Goal: Use online tool/utility: Utilize a website feature to perform a specific function

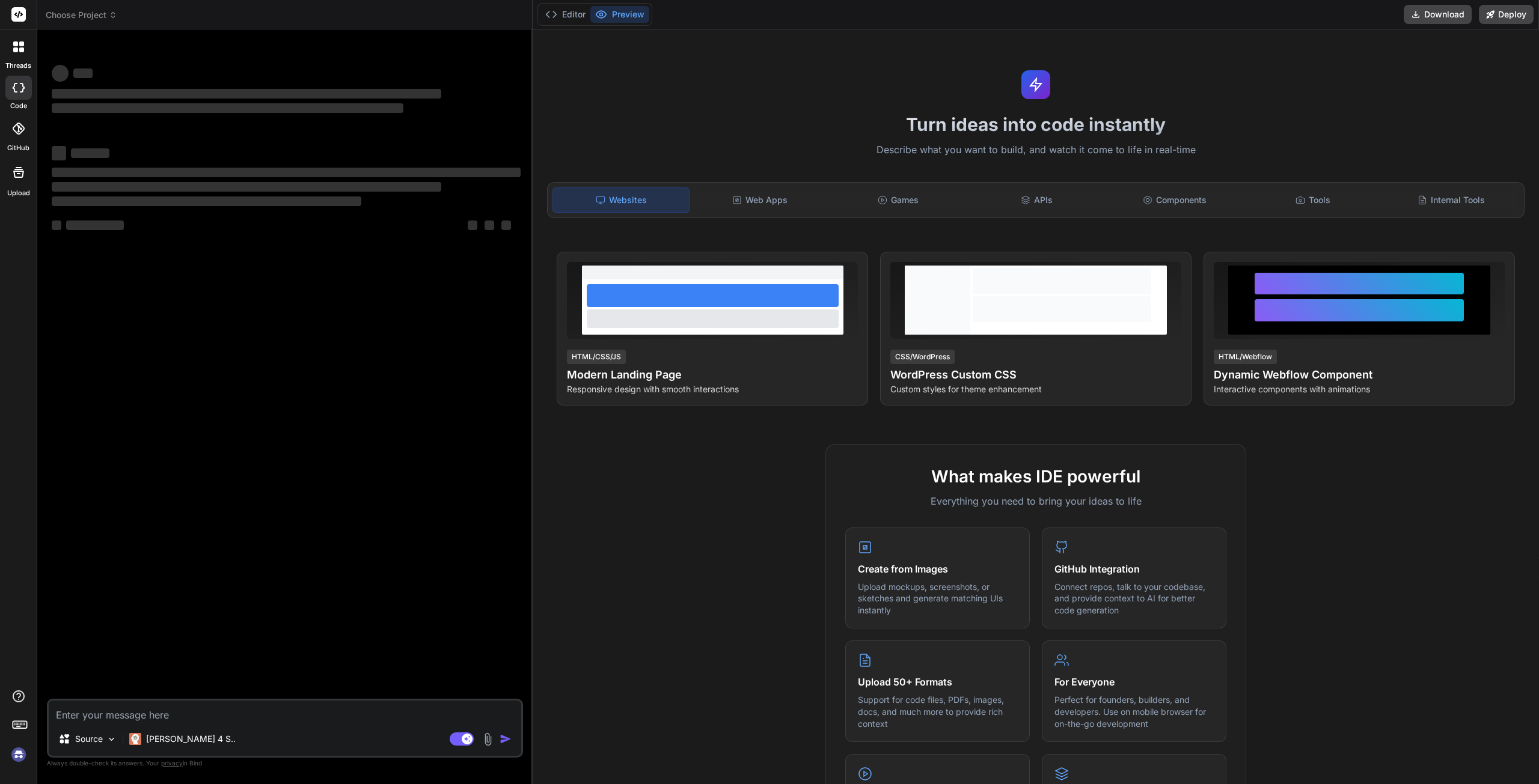
type textarea "x"
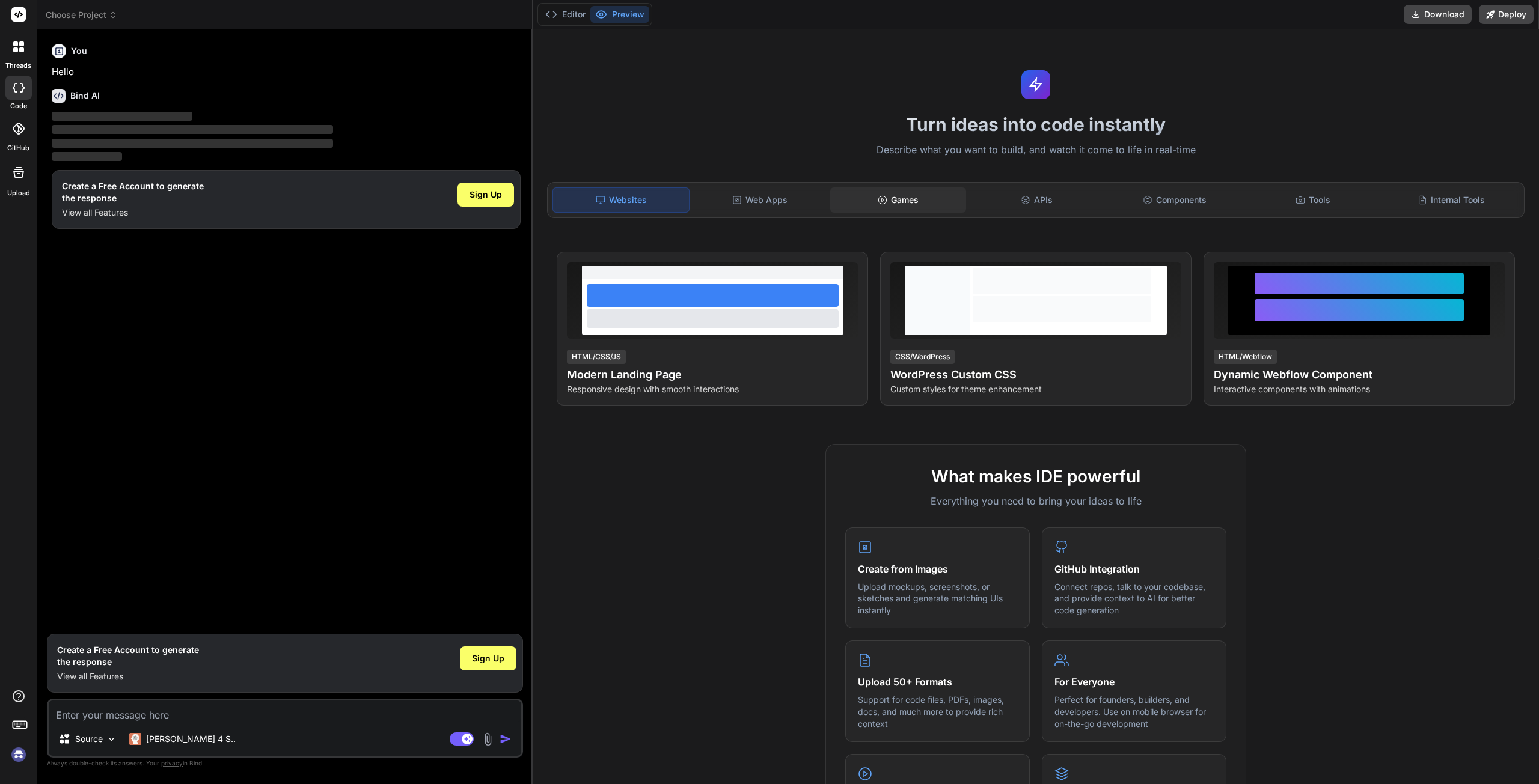
click at [898, 205] on div "Games" at bounding box center [897, 200] width 135 height 25
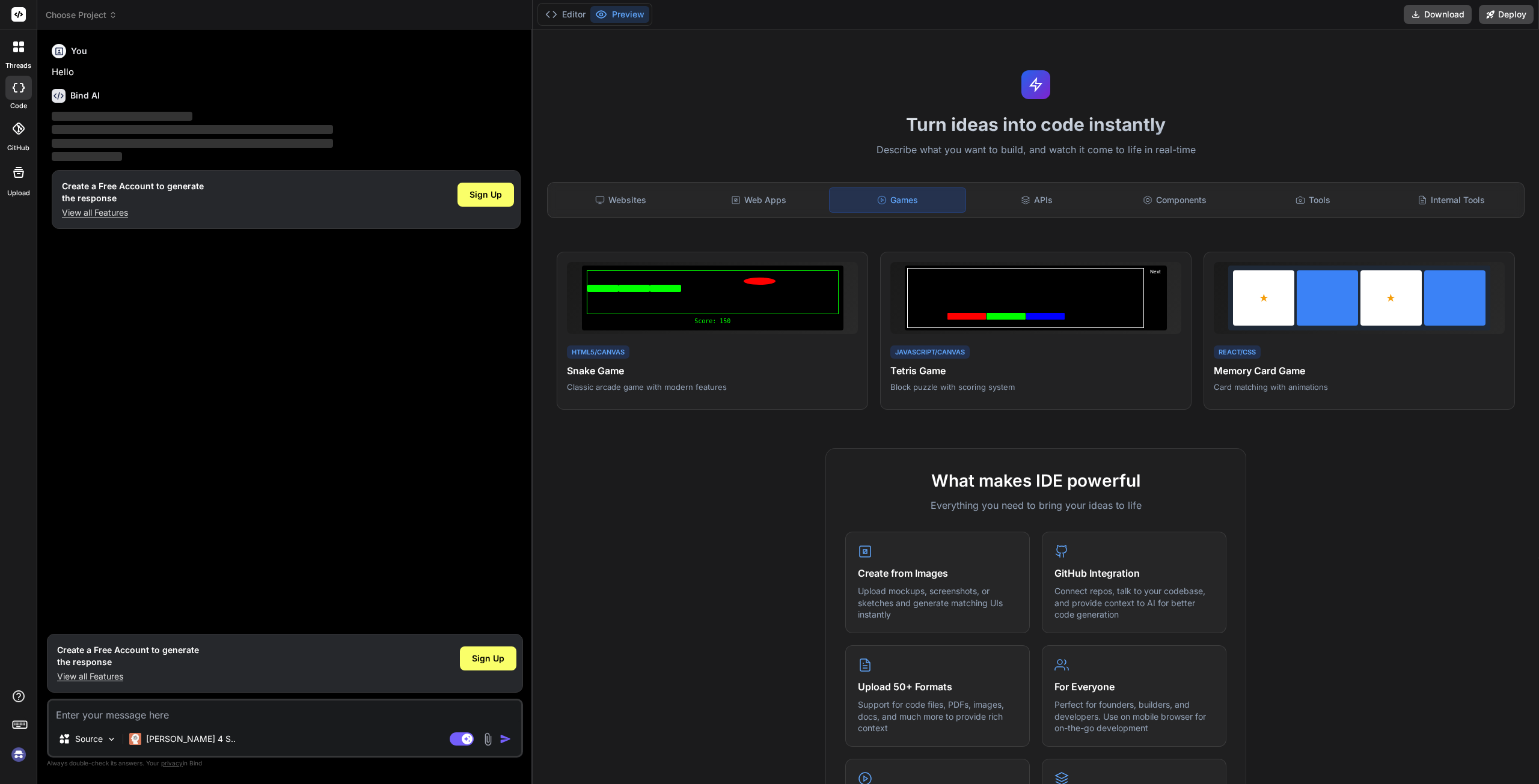
click at [111, 714] on textarea at bounding box center [285, 711] width 473 height 21
type textarea "c"
type textarea "x"
type textarea "cr"
type textarea "x"
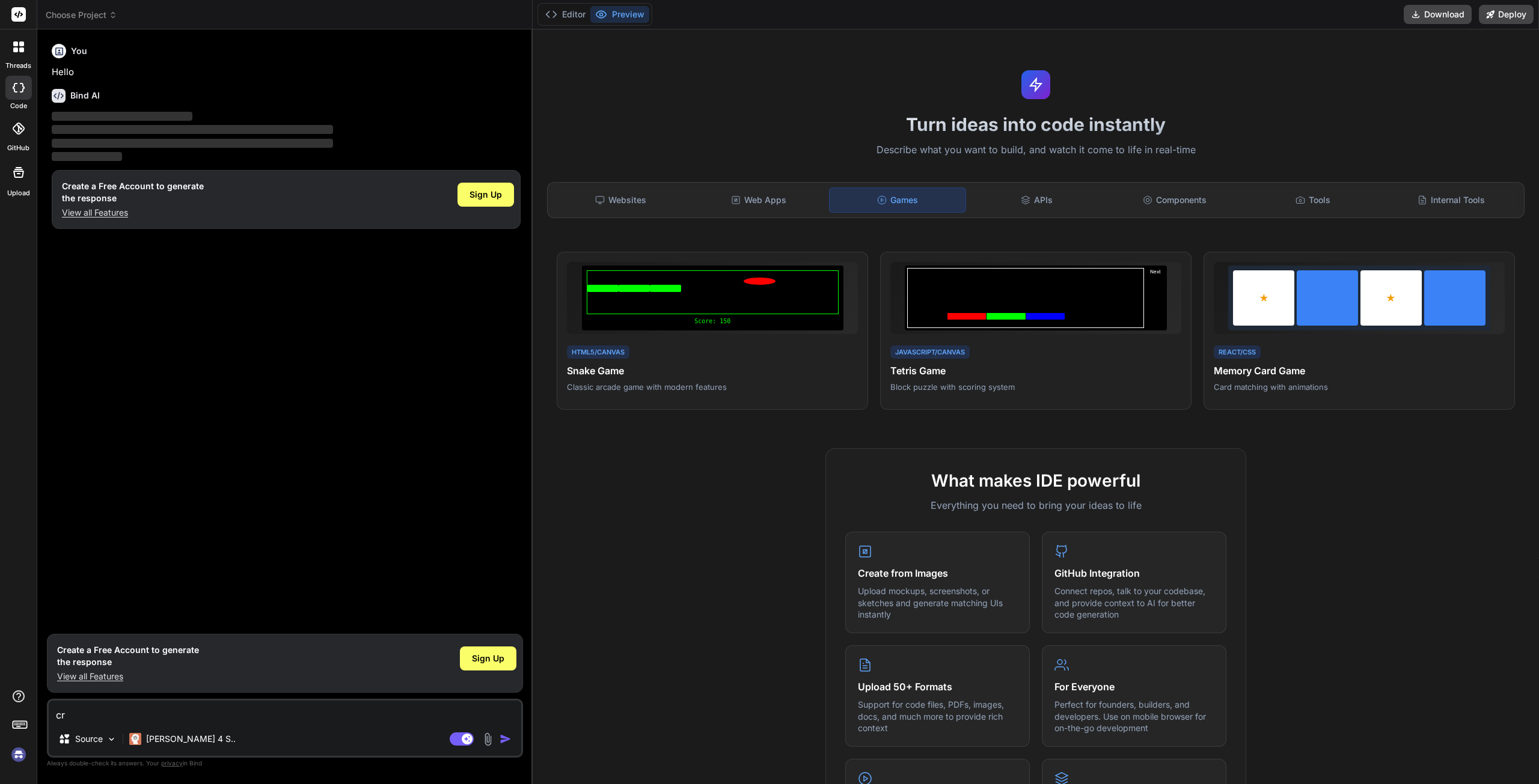
type textarea "cre"
type textarea "x"
type textarea "crea"
type textarea "x"
type textarea "creat"
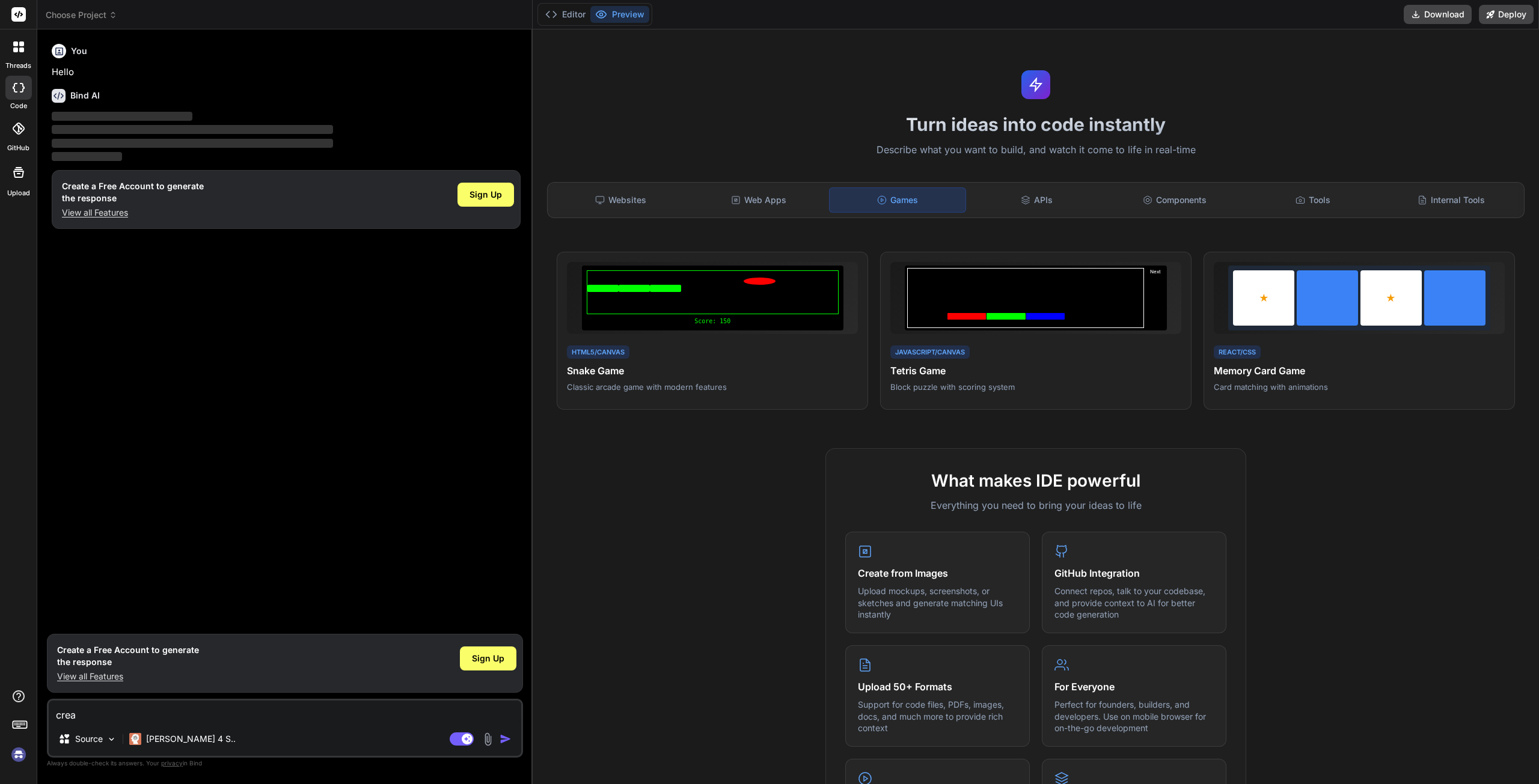
type textarea "x"
type textarea "create"
type textarea "x"
type textarea "create"
type textarea "x"
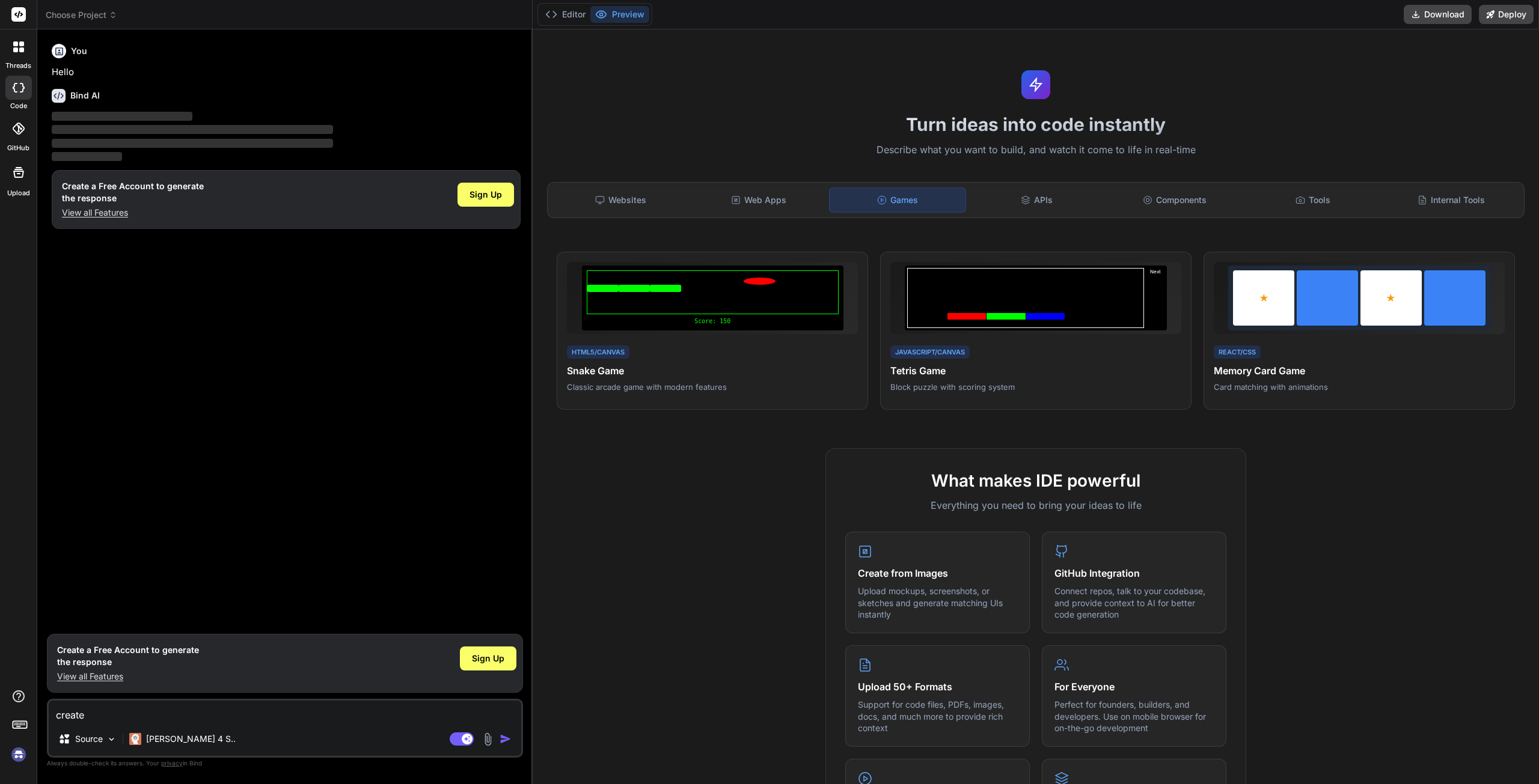
type textarea "create a"
type textarea "x"
type textarea "create a"
type textarea "x"
type textarea "create a r"
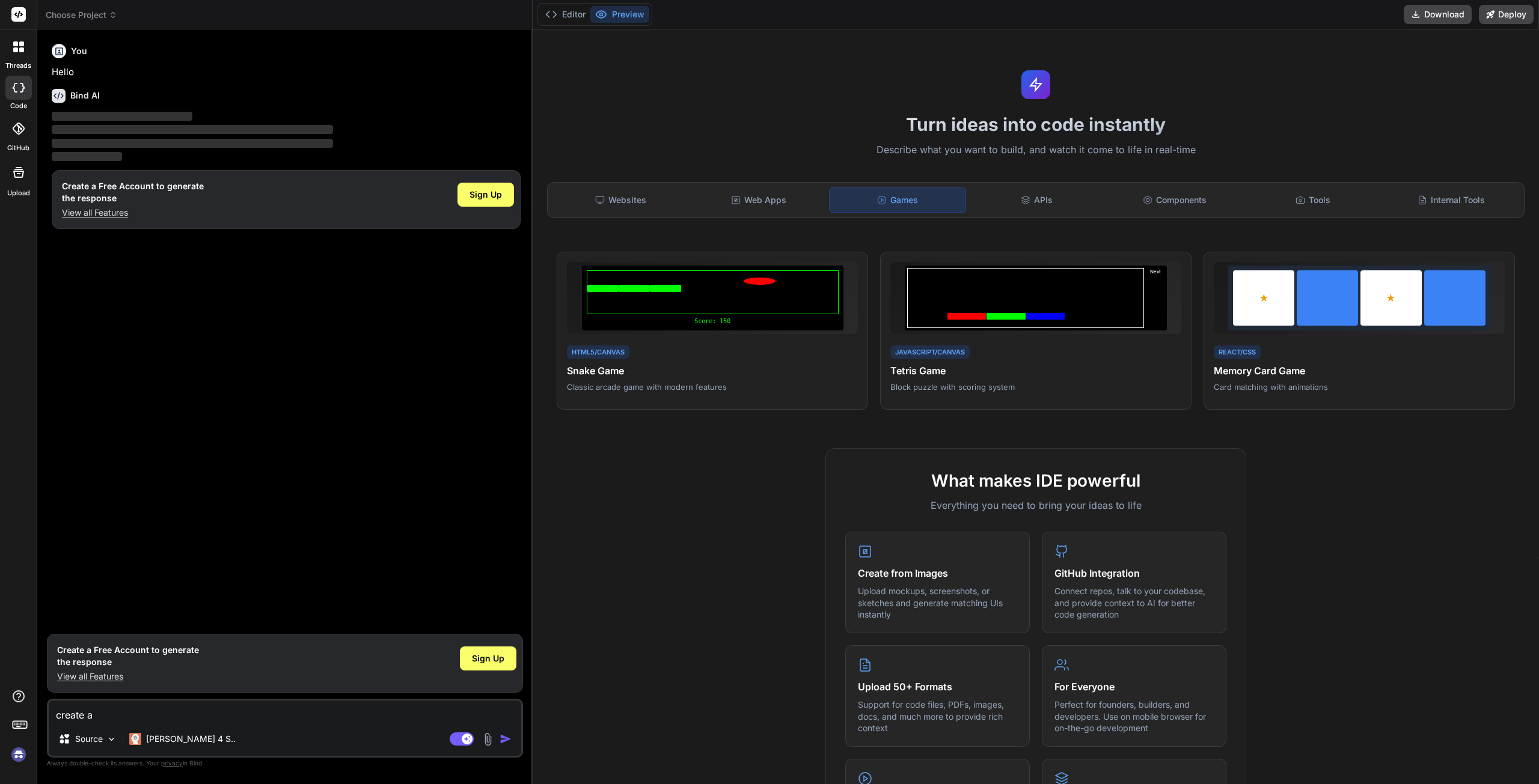
type textarea "x"
type textarea "create a ro"
type textarea "x"
type textarea "create a rol"
type textarea "x"
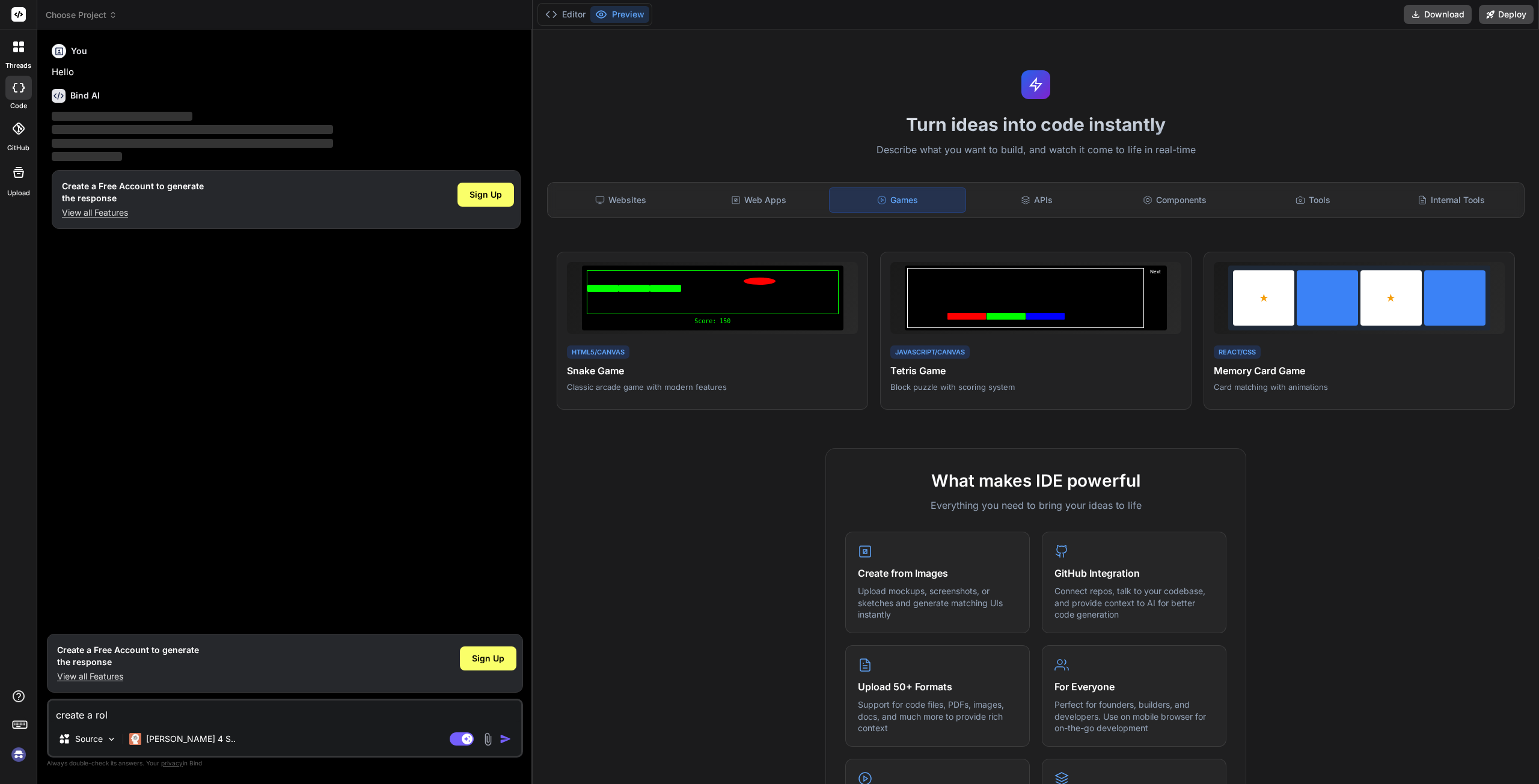
type textarea "create a roll"
type textarea "x"
type textarea "create a rolle"
type textarea "x"
type textarea "create a roller"
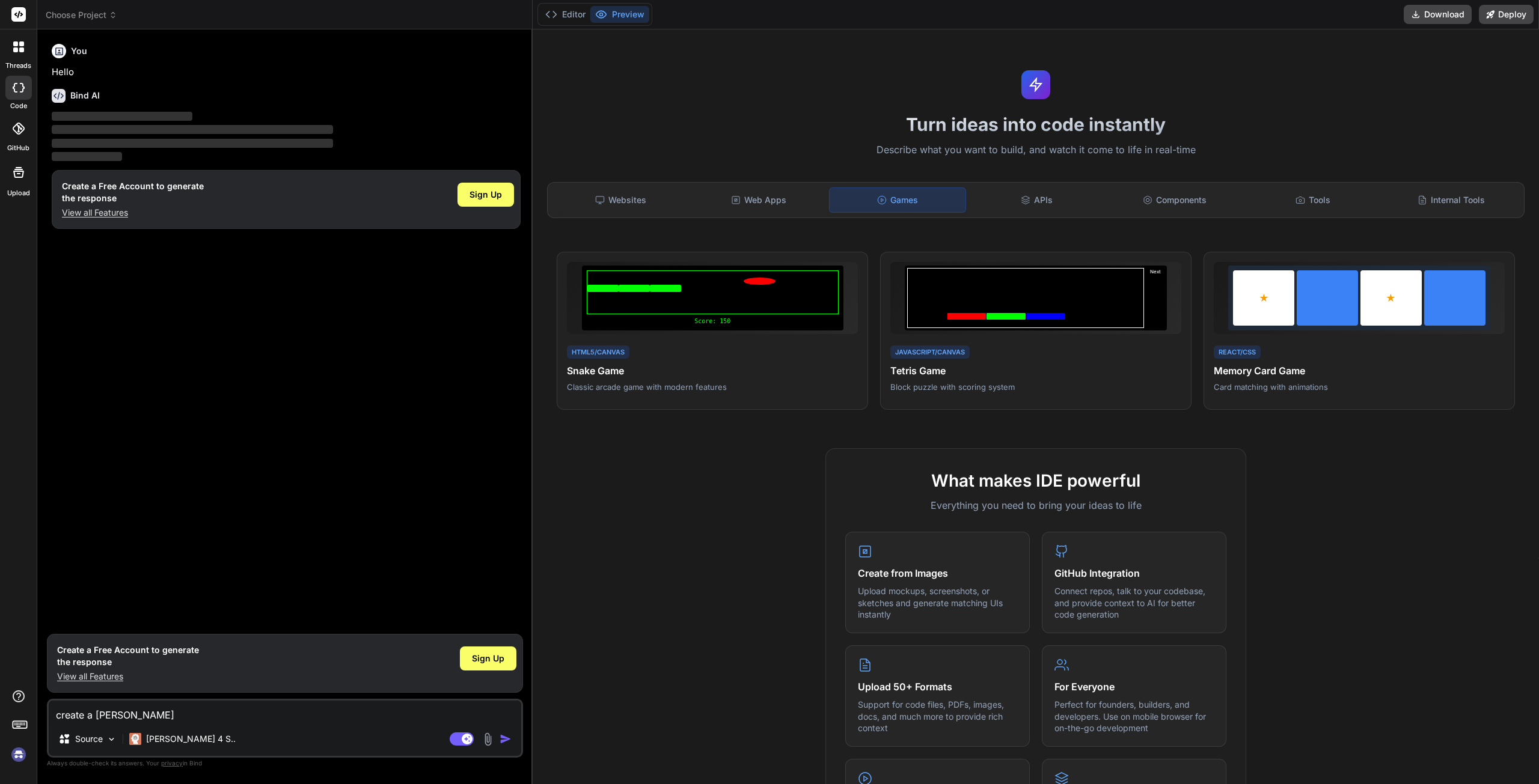
type textarea "x"
type textarea "create a roller"
type textarea "x"
type textarea "create a roller c"
type textarea "x"
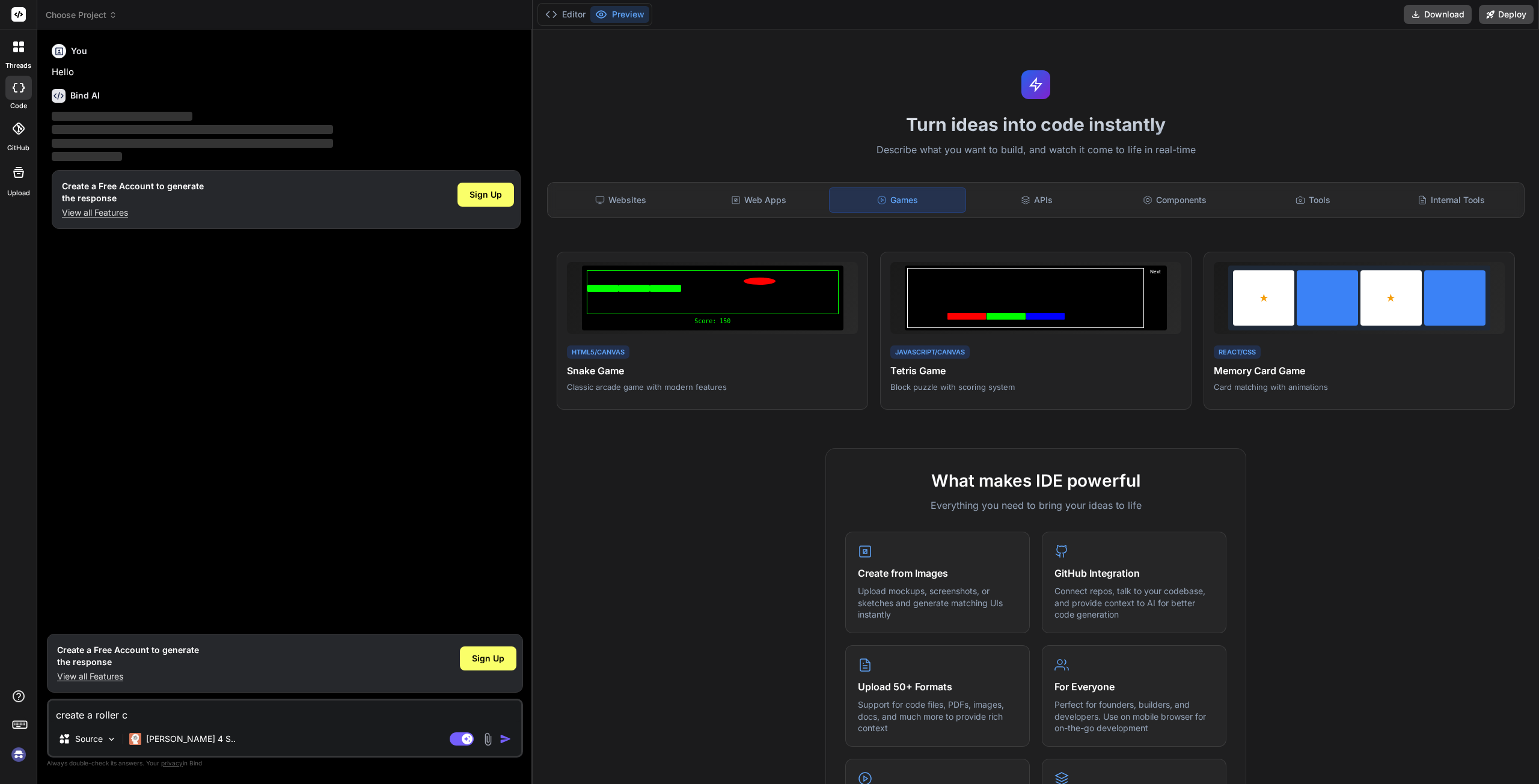
type textarea "create a roller co"
type textarea "x"
type textarea "create a roller coa"
type textarea "x"
type textarea "create a roller coas"
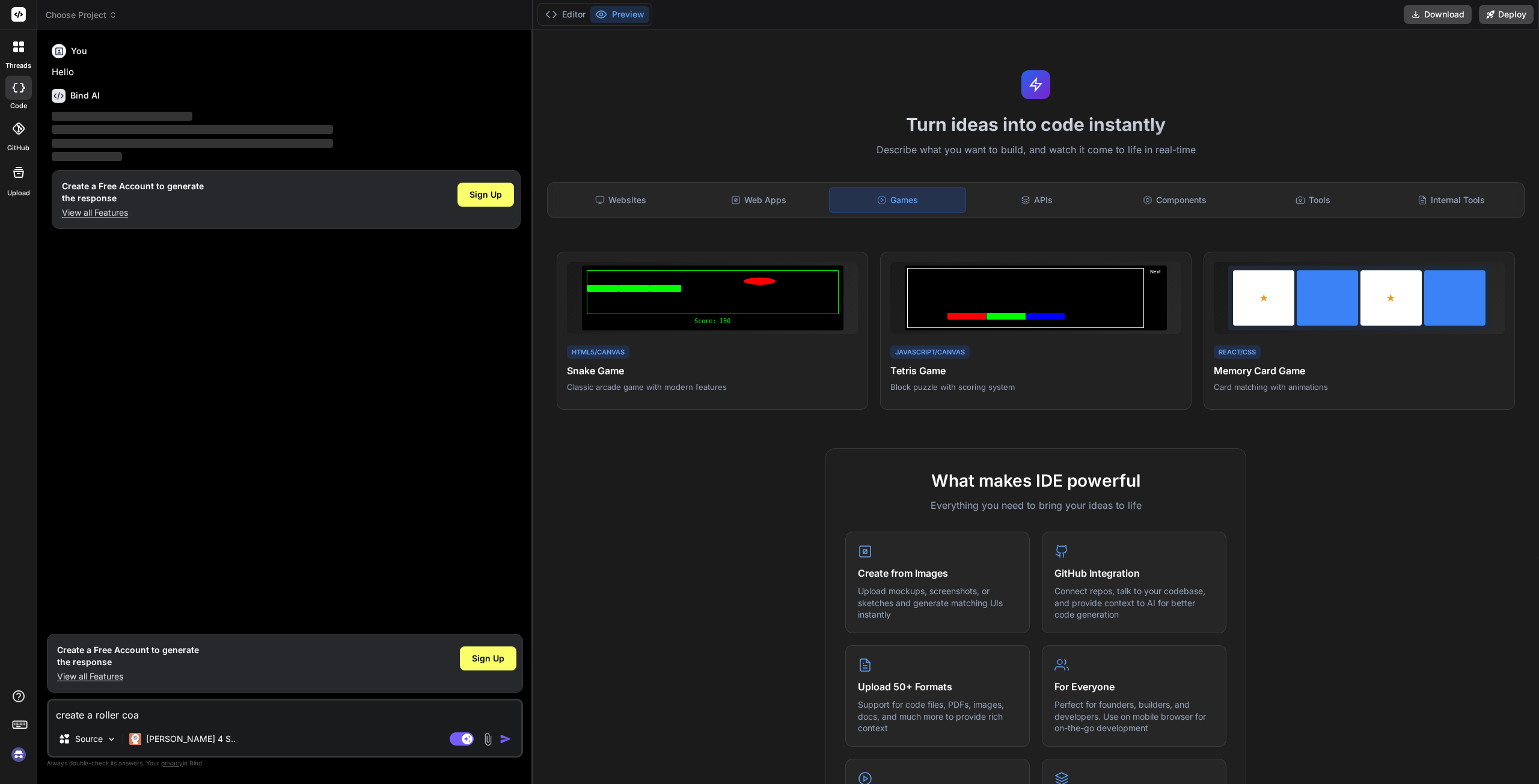
type textarea "x"
type textarea "create a roller coast"
type textarea "x"
type textarea "create a roller coaste"
type textarea "x"
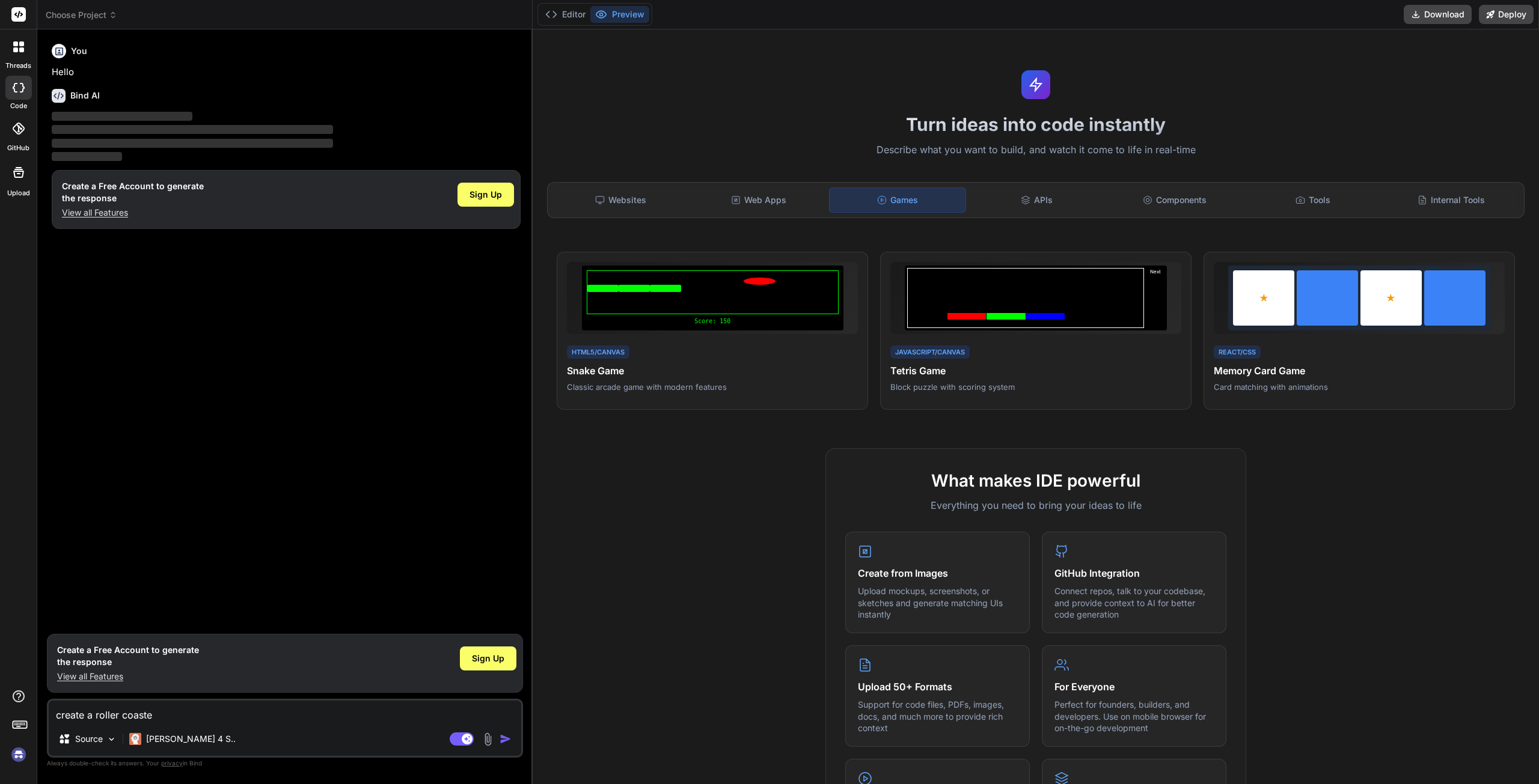
type textarea "create a roller coaster"
type textarea "x"
type textarea "create a roller coaster"
type textarea "x"
type textarea "create a roller coaster t"
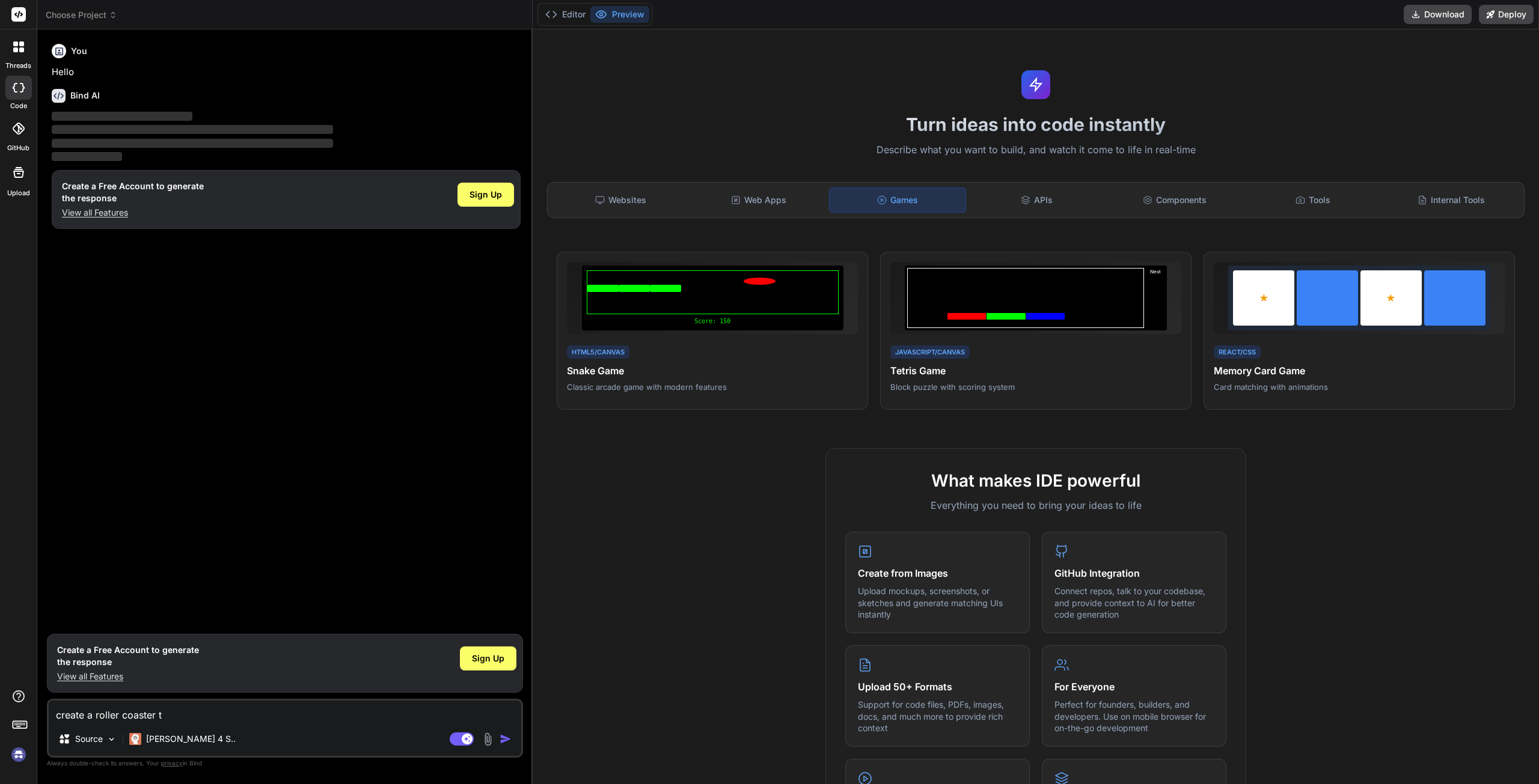
type textarea "x"
type textarea "create a roller coaster ty"
type textarea "x"
type textarea "create a roller coaster tyc"
type textarea "x"
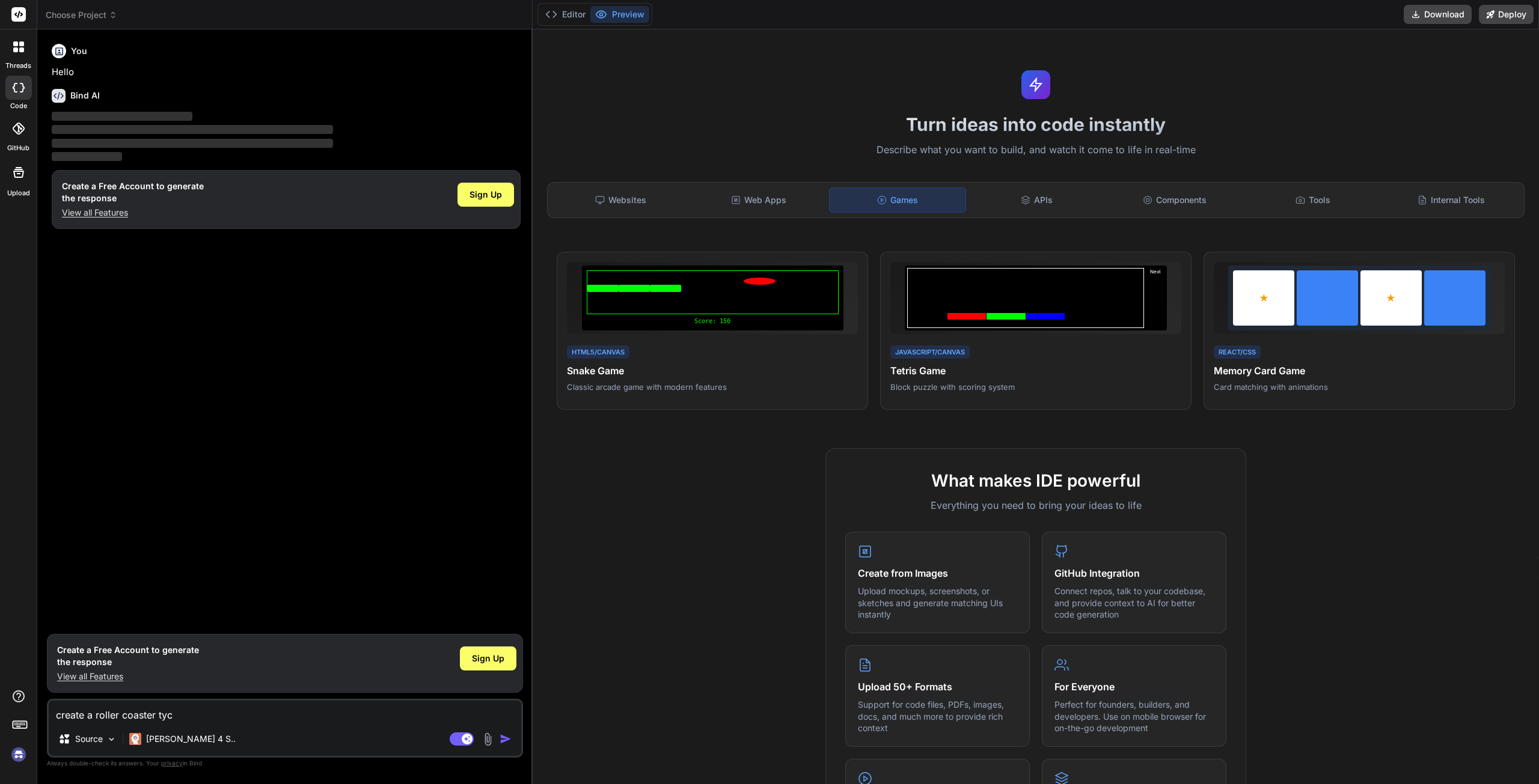
type textarea "create a roller coaster tyco"
type textarea "x"
type textarea "create a roller coaster tycoo"
type textarea "x"
type textarea "create a roller coaster tycoon"
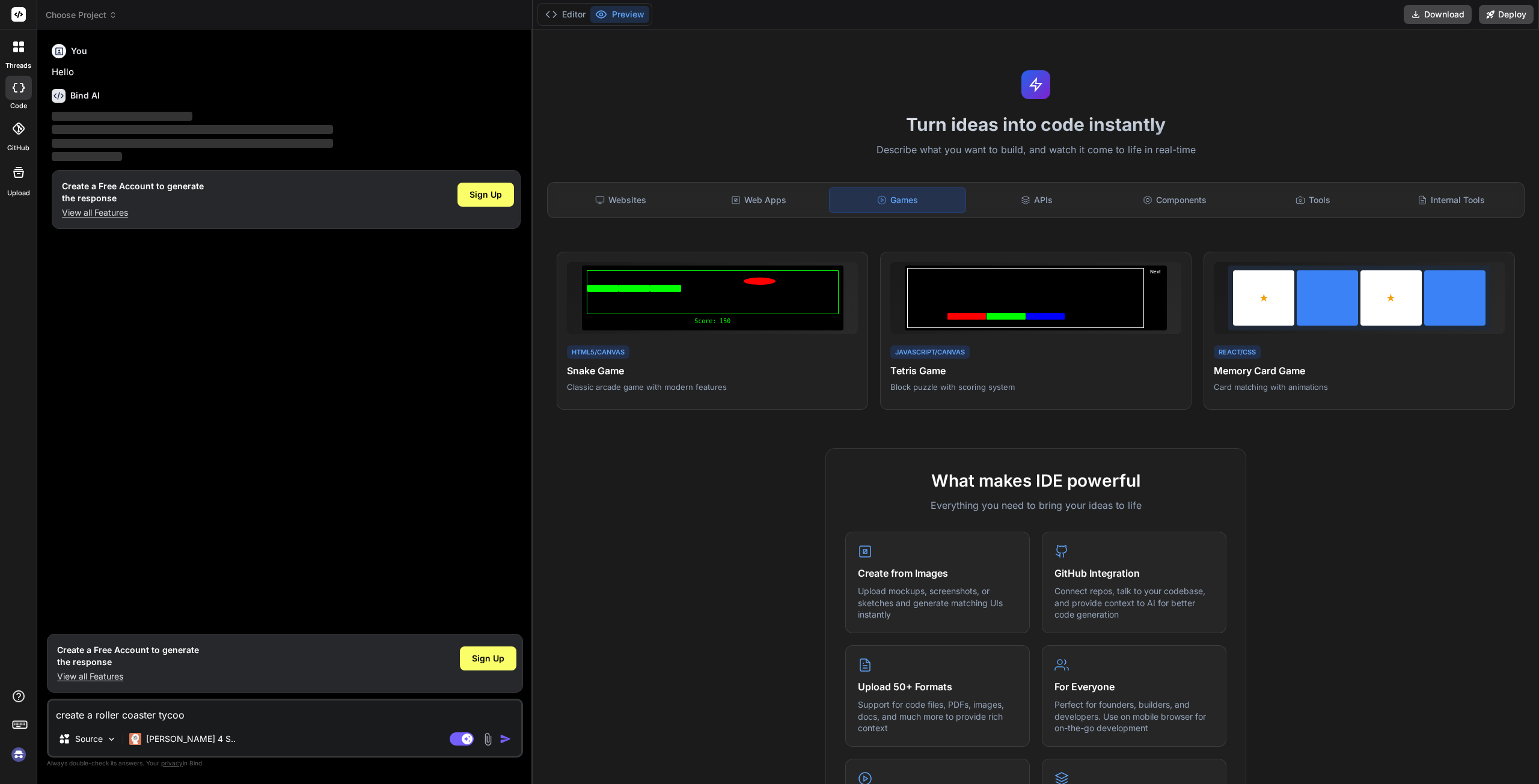
type textarea "x"
type textarea "create a roller coaster tycoon"
type textarea "x"
type textarea "create a roller coaster tycoon c"
type textarea "x"
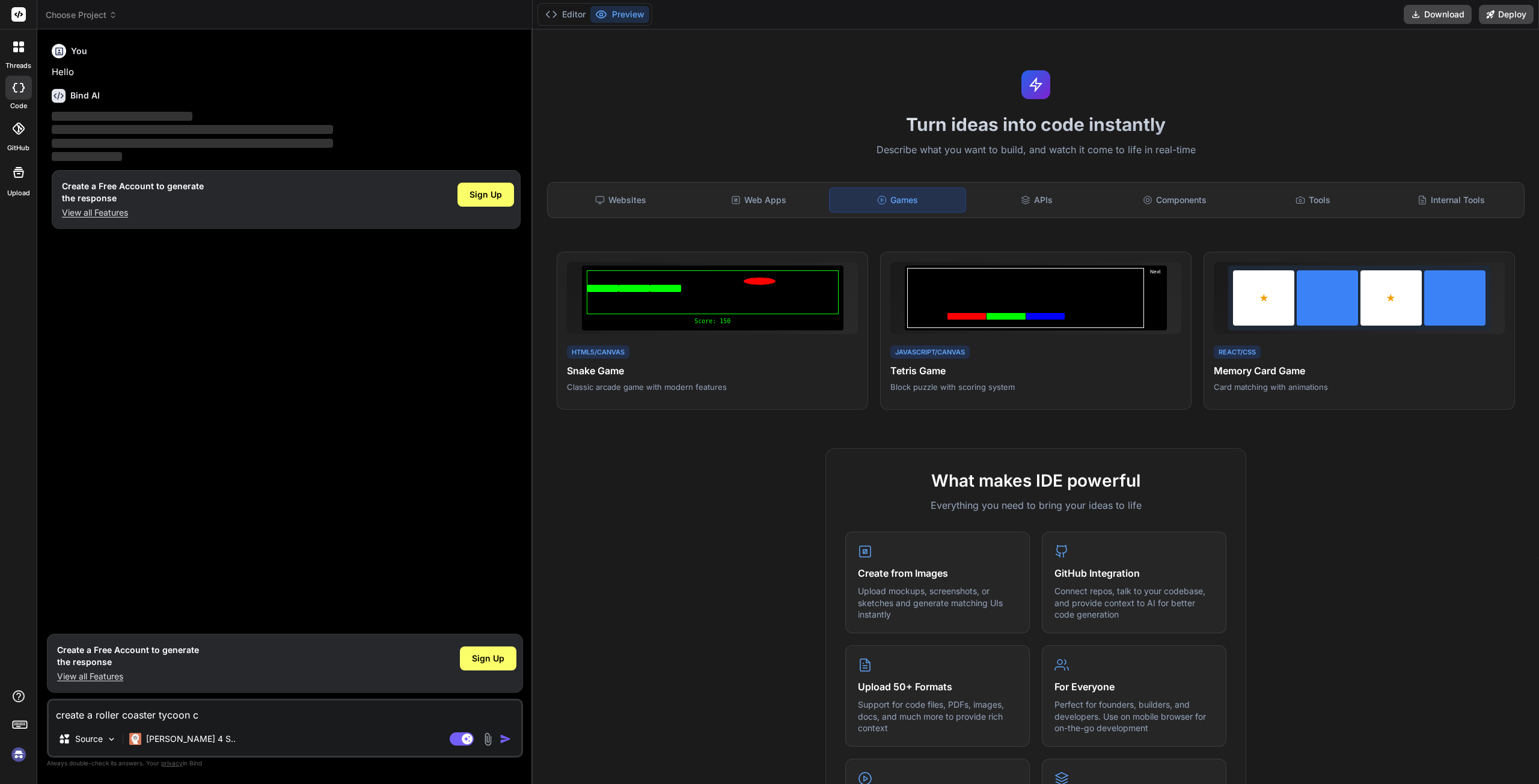
type textarea "create a roller coaster tycoon cl"
type textarea "x"
type textarea "create a roller coaster tycoon clo"
type textarea "x"
type textarea "create a roller coaster tycoon clon"
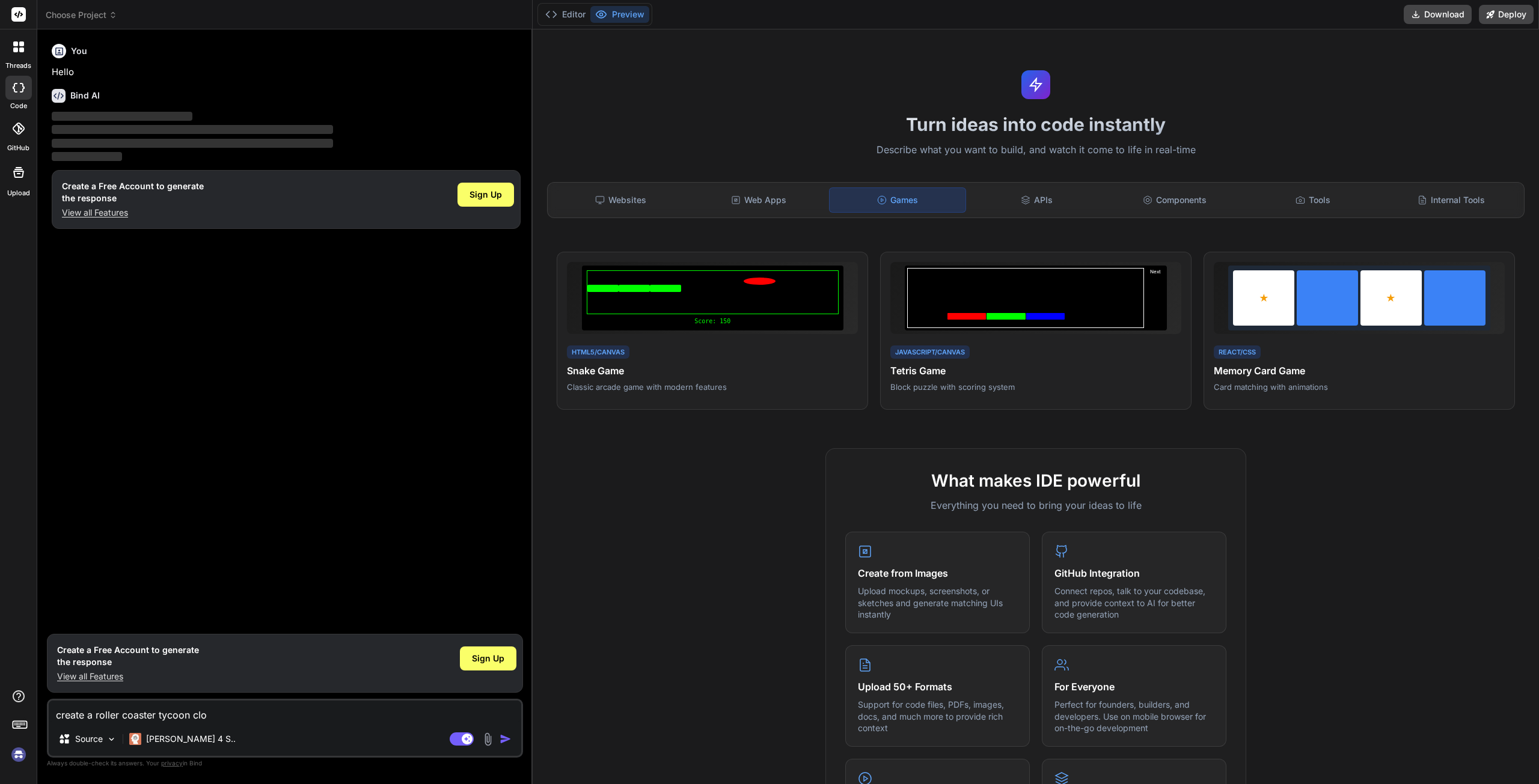
type textarea "x"
type textarea "create a roller coaster tycoon clone"
type textarea "x"
type textarea "create a roller coaster tycoon clone"
click at [505, 739] on img "button" at bounding box center [505, 738] width 12 height 12
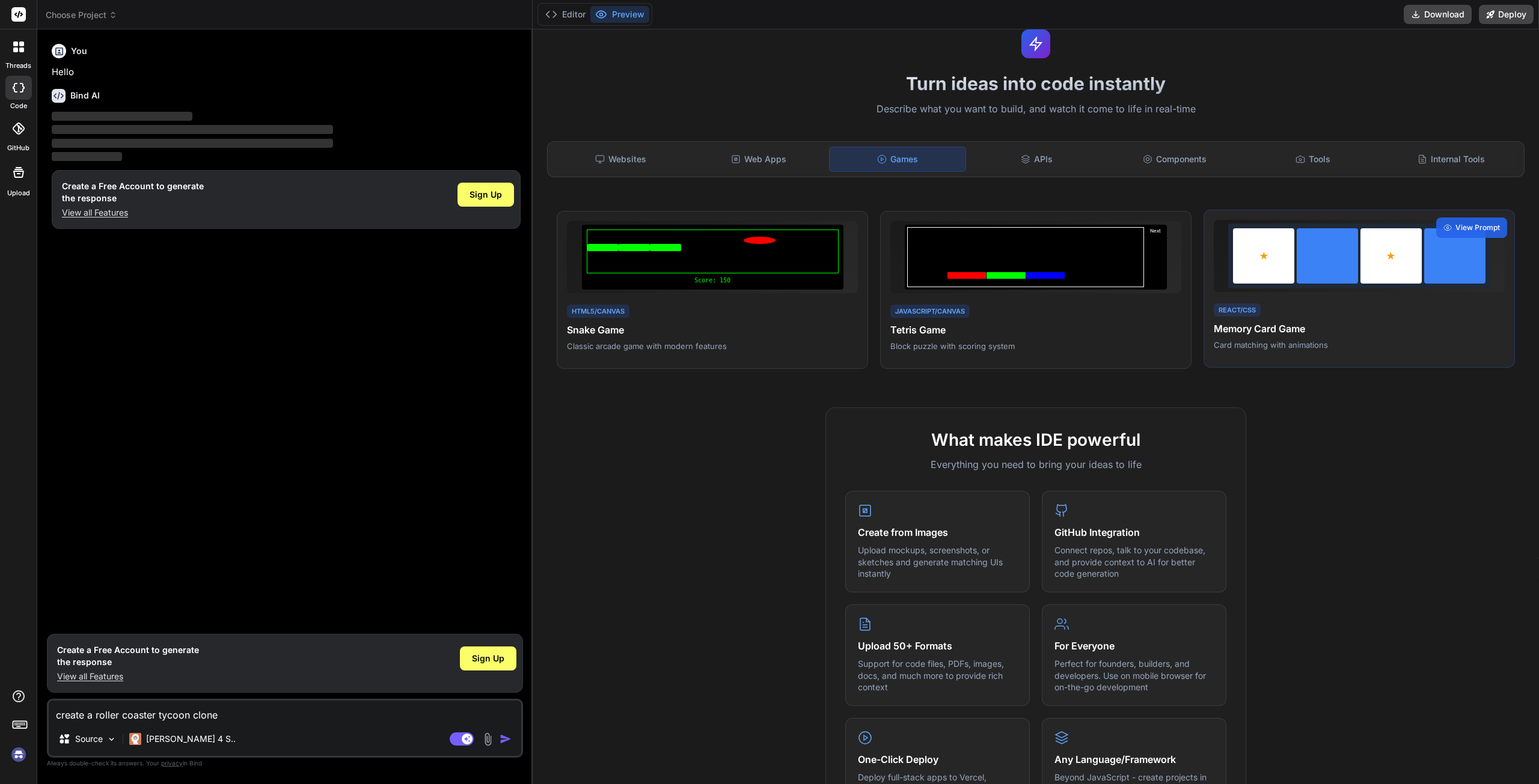
scroll to position [60, 0]
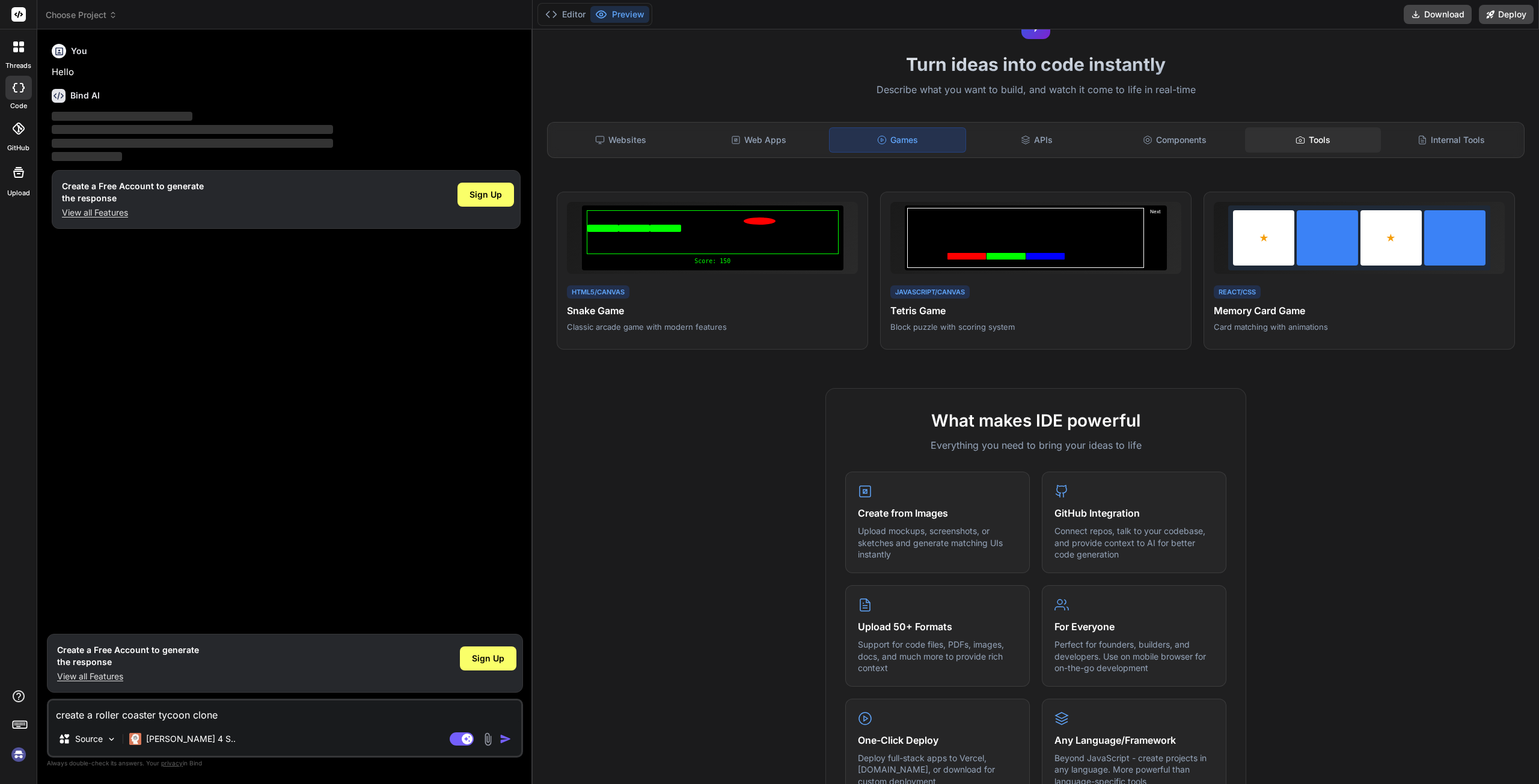
click at [1300, 139] on div "Tools" at bounding box center [1312, 139] width 135 height 25
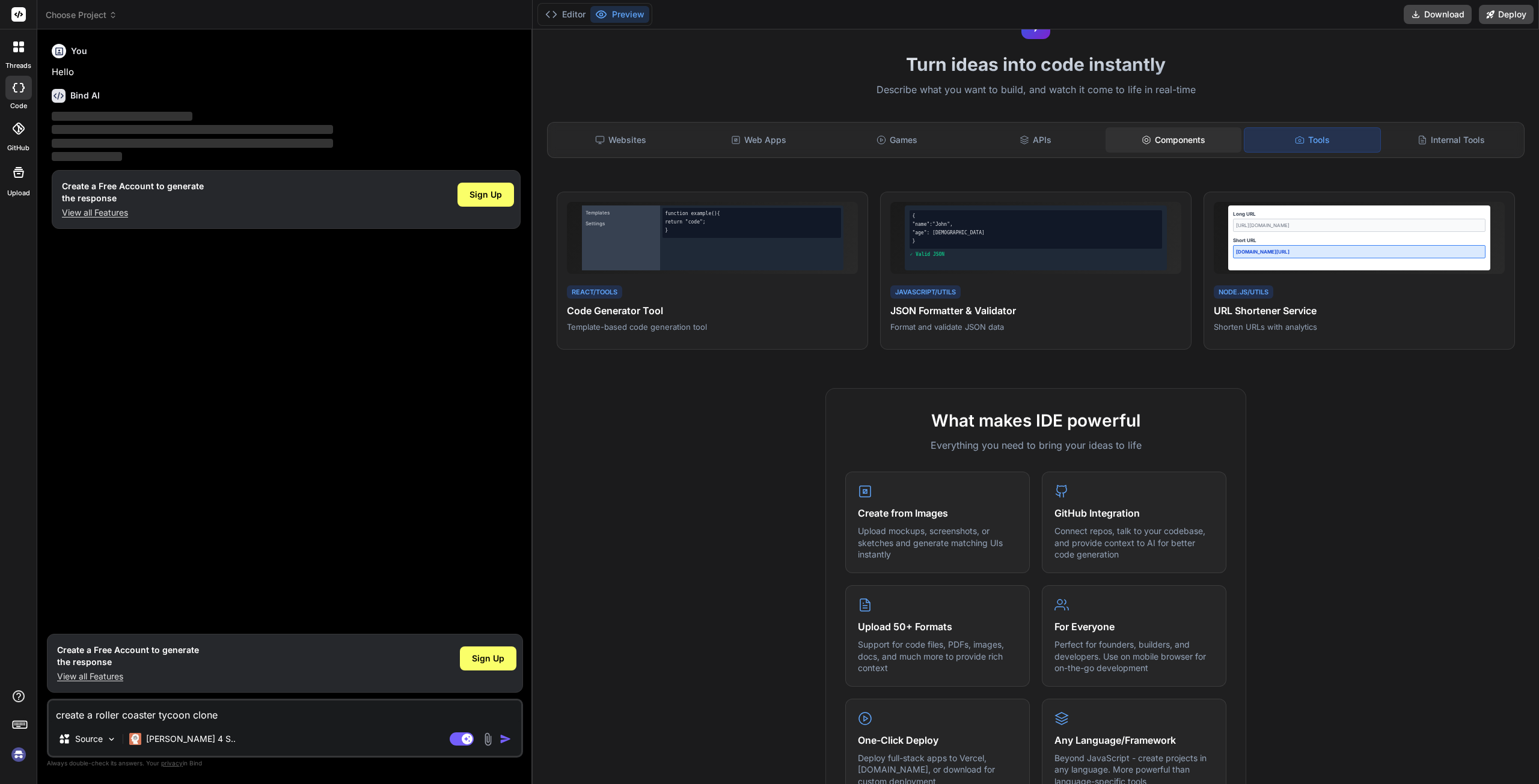
click at [1179, 142] on div "Components" at bounding box center [1173, 139] width 135 height 25
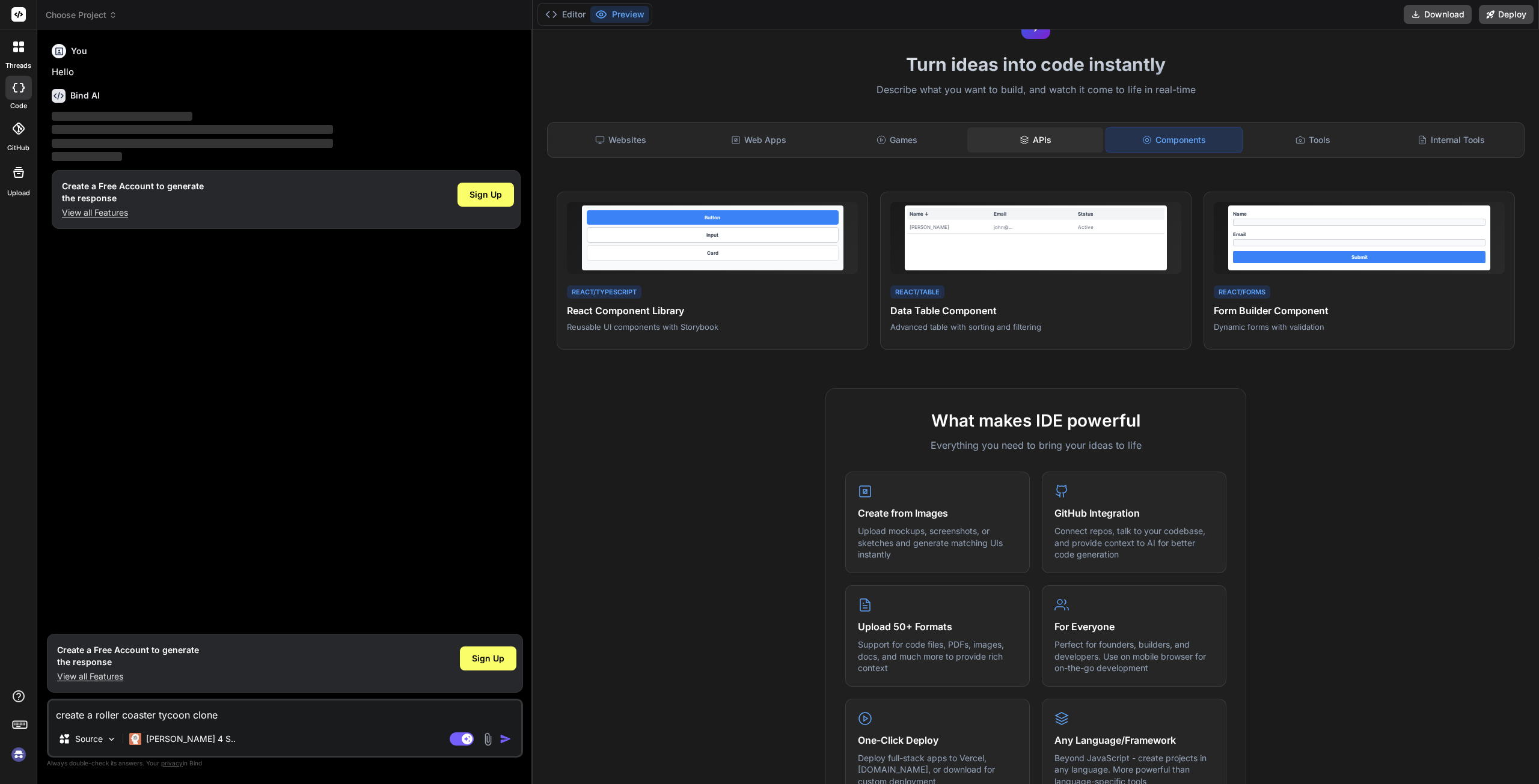
click at [1064, 137] on div "APIs" at bounding box center [1035, 139] width 135 height 25
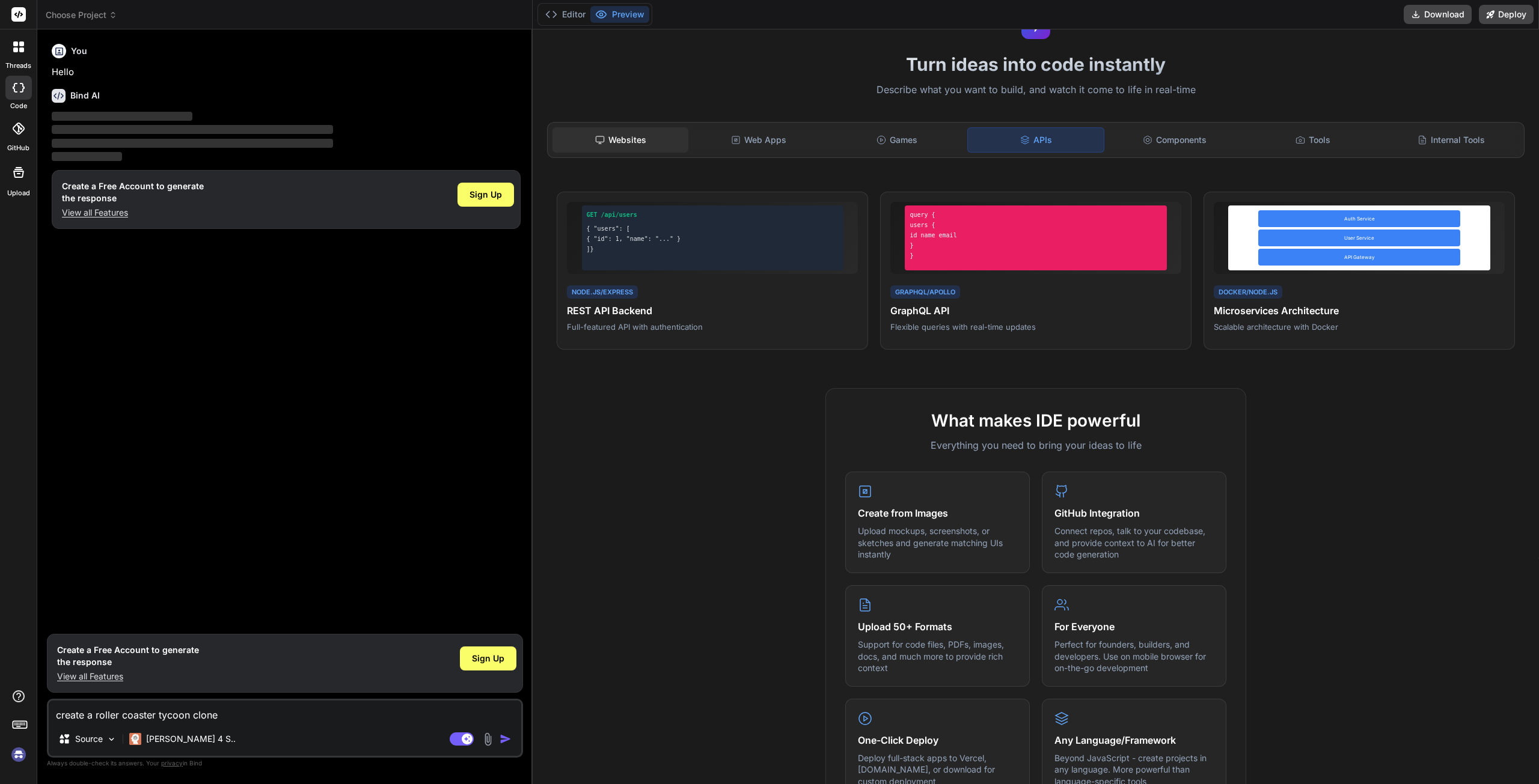
click at [681, 141] on div "Websites" at bounding box center [620, 139] width 135 height 25
